Goal: Find specific page/section: Find specific page/section

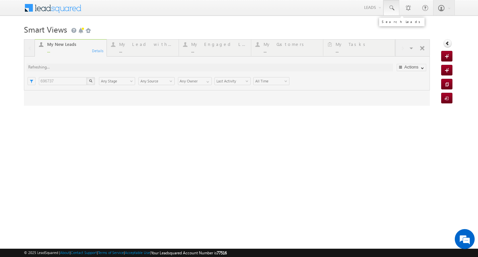
click at [396, 10] on link at bounding box center [391, 7] width 16 height 15
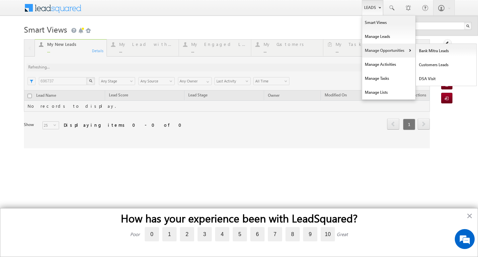
drag, startPoint x: 380, startPoint y: 46, endPoint x: 430, endPoint y: 64, distance: 52.5
click at [381, 46] on link "Manage Opportunities" at bounding box center [388, 50] width 53 height 14
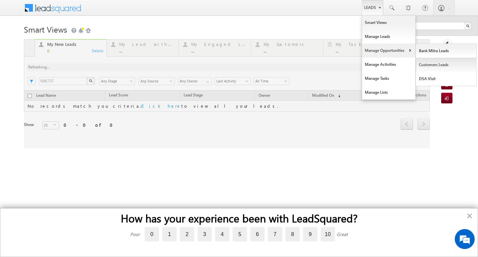
click at [430, 64] on link "Customers Leads" at bounding box center [446, 65] width 61 height 14
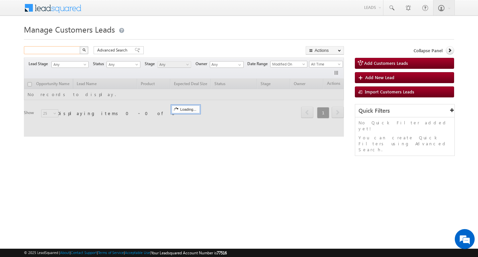
click at [67, 48] on input "text" at bounding box center [52, 50] width 57 height 8
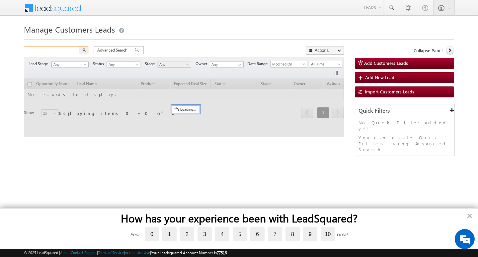
paste input "7689094028"
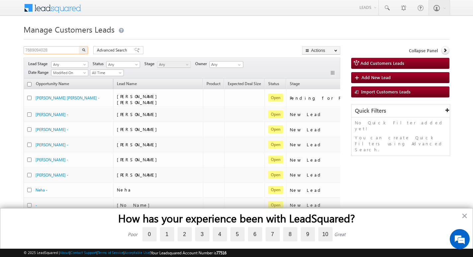
type input "7689094028"
click at [84, 48] on img "button" at bounding box center [83, 49] width 3 height 3
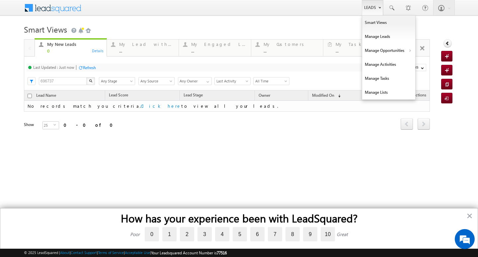
click at [379, 11] on link "Leads" at bounding box center [372, 7] width 21 height 15
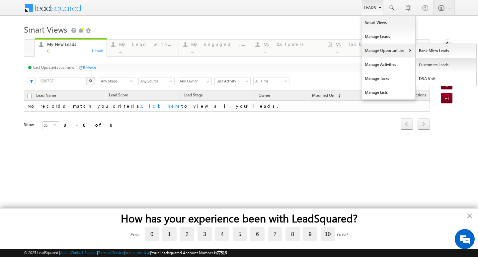
click at [440, 66] on link "Customers Leads" at bounding box center [446, 65] width 61 height 14
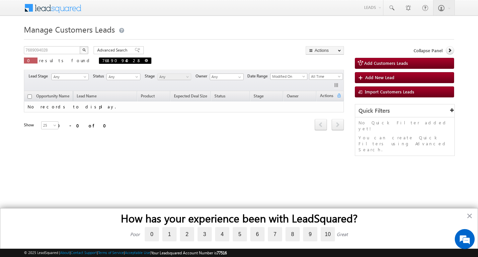
click at [99, 60] on span "7689094028" at bounding box center [125, 60] width 52 height 6
click at [469, 216] on button "×" at bounding box center [469, 215] width 6 height 11
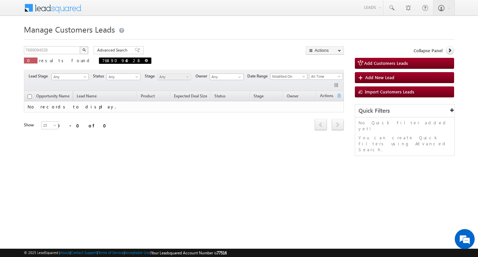
click at [145, 62] on span at bounding box center [146, 60] width 3 height 3
type input "Search Customers Leads"
